Goal: Transaction & Acquisition: Purchase product/service

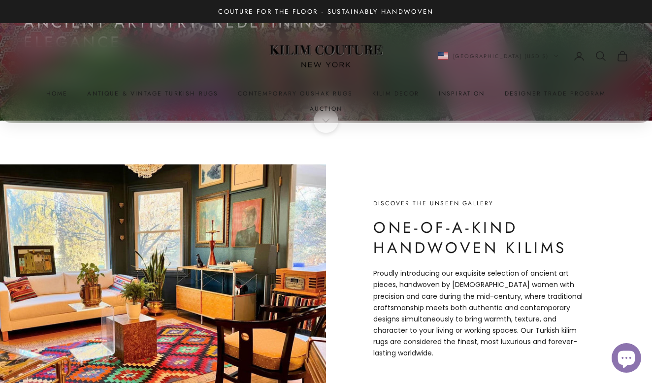
scroll to position [326, 0]
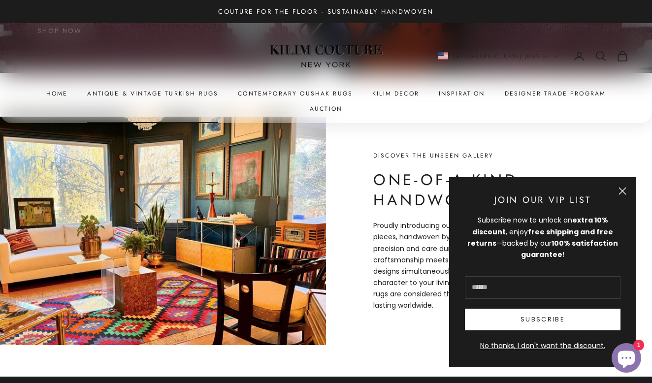
click at [127, 96] on link "Antique & Vintage Turkish Rugs" at bounding box center [152, 94] width 131 height 10
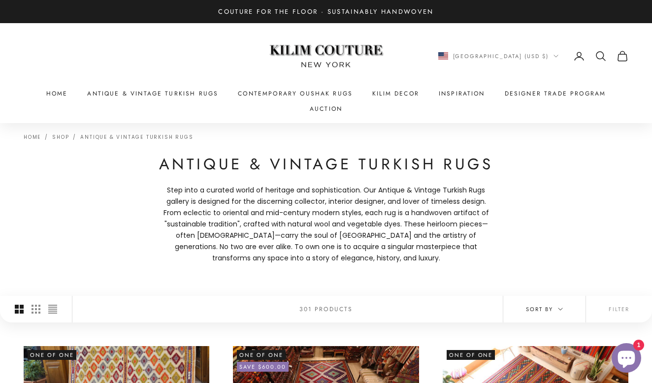
click at [559, 307] on icon "button" at bounding box center [560, 309] width 5 height 5
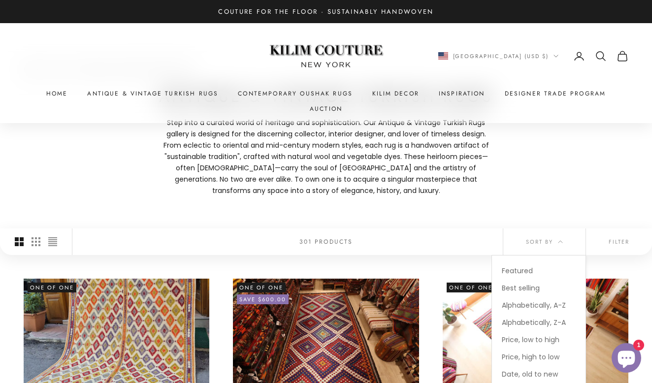
scroll to position [73, 0]
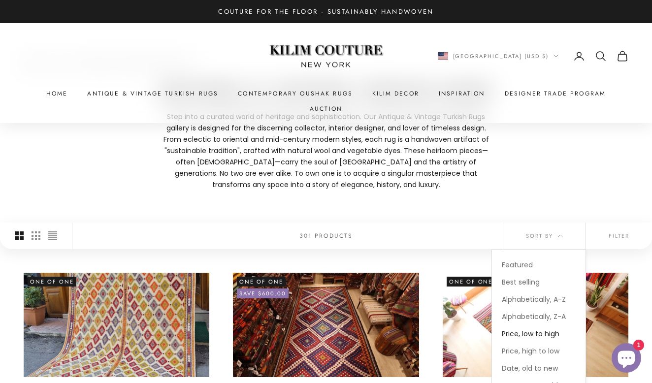
click at [548, 329] on span "Price, low to high" at bounding box center [531, 334] width 58 height 10
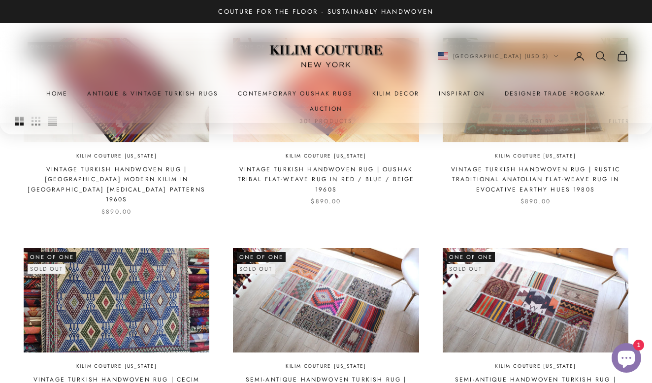
scroll to position [808, 0]
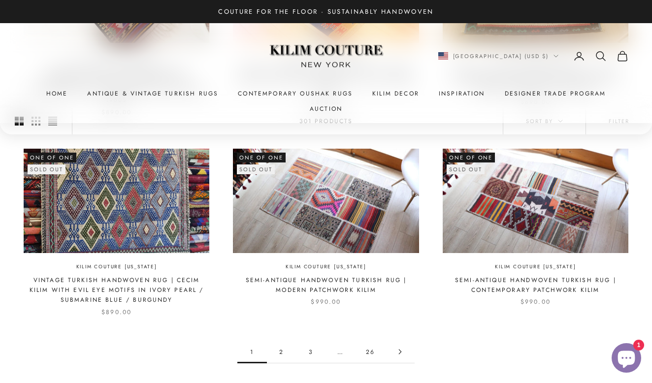
click at [281, 341] on link "2" at bounding box center [282, 352] width 30 height 22
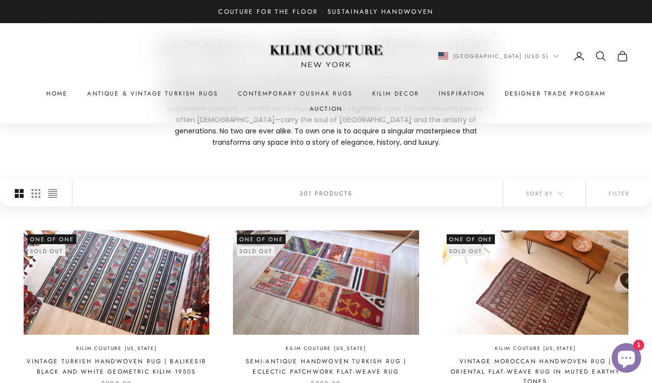
scroll to position [100, 0]
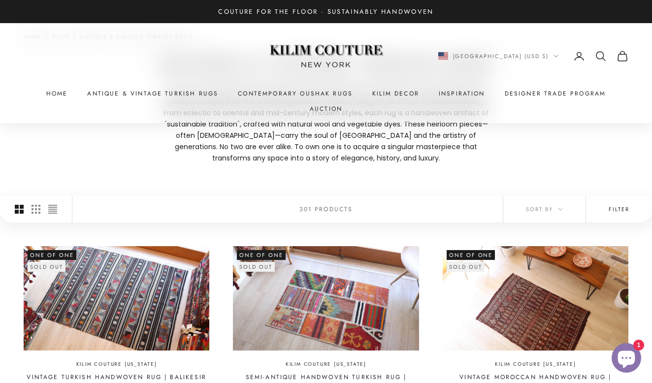
click at [612, 196] on button "Filter" at bounding box center [619, 209] width 66 height 27
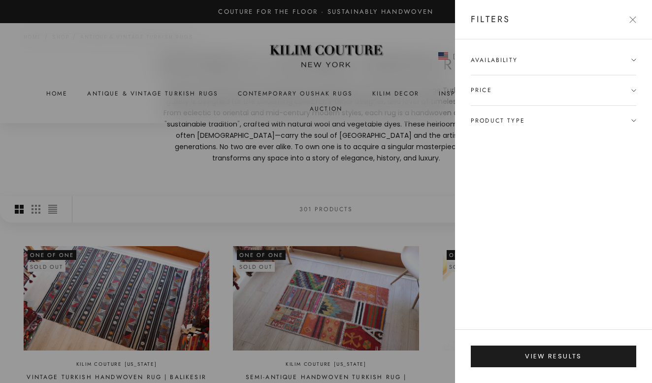
click at [562, 62] on span "Availability" at bounding box center [554, 65] width 166 height 20
click at [491, 77] on div "In stock only" at bounding box center [549, 78] width 156 height 11
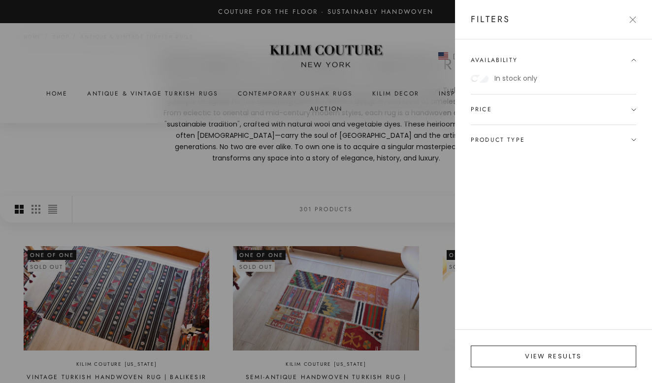
click at [568, 364] on button "View results" at bounding box center [554, 357] width 166 height 22
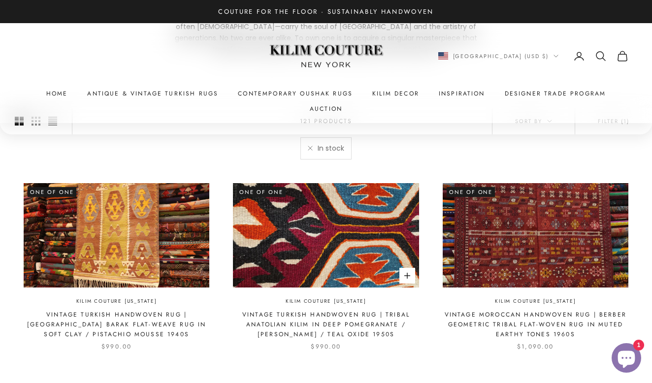
scroll to position [208, 0]
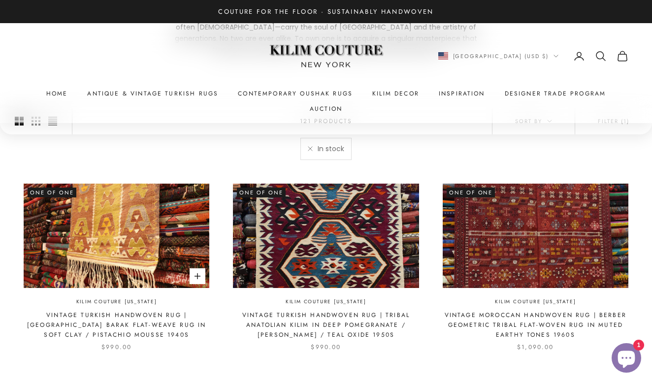
click at [190, 184] on img at bounding box center [117, 236] width 186 height 104
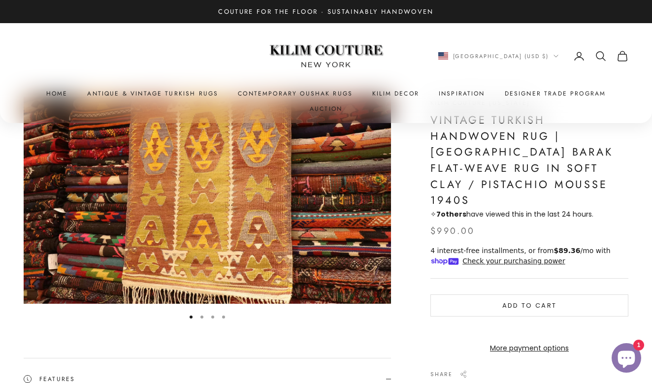
scroll to position [51, 0]
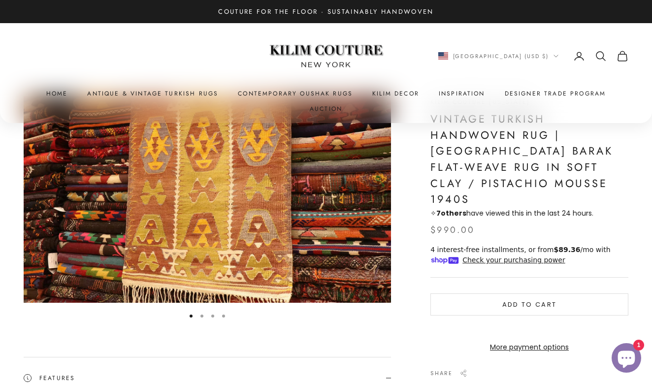
click at [202, 315] on button "Go to item 2" at bounding box center [202, 316] width 3 height 3
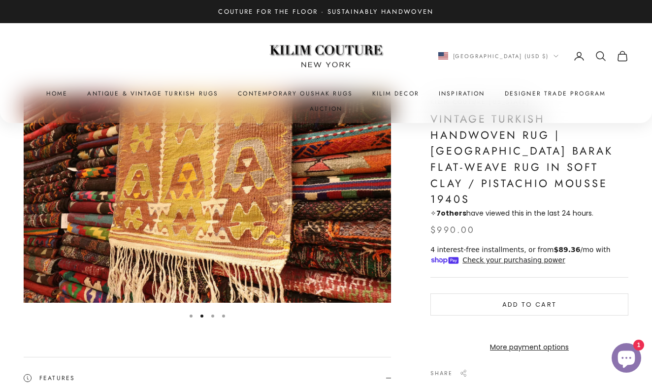
click at [211, 315] on button "Go to item 3" at bounding box center [212, 316] width 3 height 3
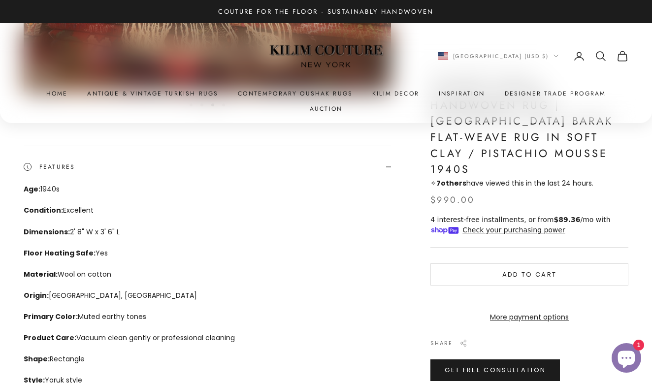
scroll to position [434, 0]
